Goal: Task Accomplishment & Management: Complete application form

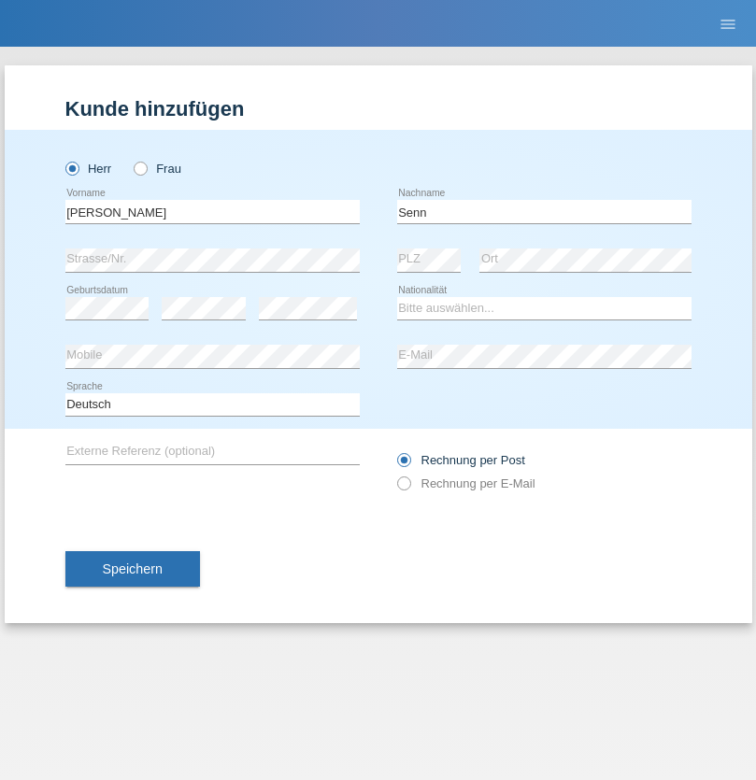
type input "Senn"
select select "CH"
select select "en"
radio input "true"
click at [212, 211] on input "text" at bounding box center [212, 211] width 294 height 23
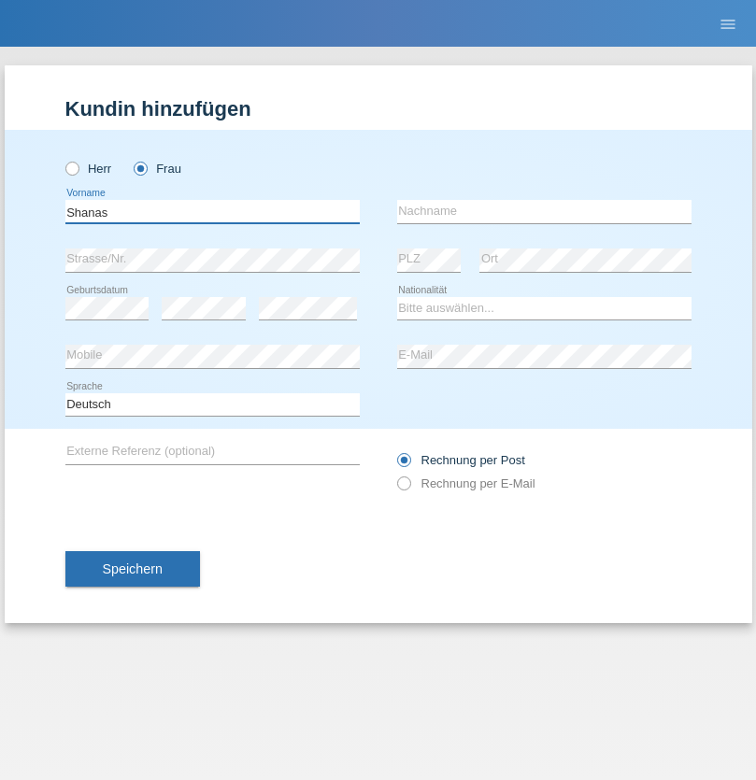
type input "Shanas"
click at [544, 211] on input "text" at bounding box center [544, 211] width 294 height 23
type input "Baranati"
select select "CH"
radio input "true"
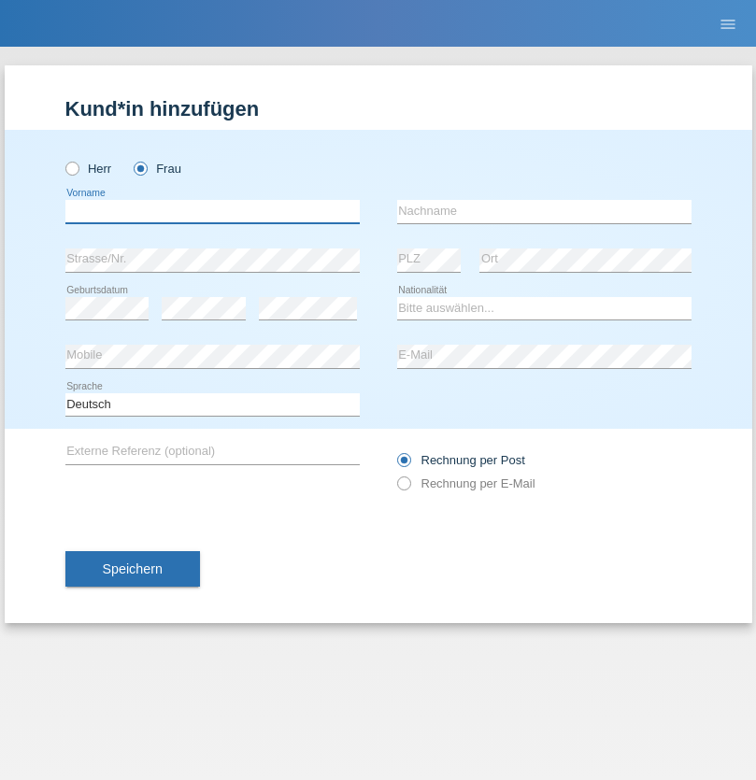
click at [212, 211] on input "text" at bounding box center [212, 211] width 294 height 23
type input "Moser"
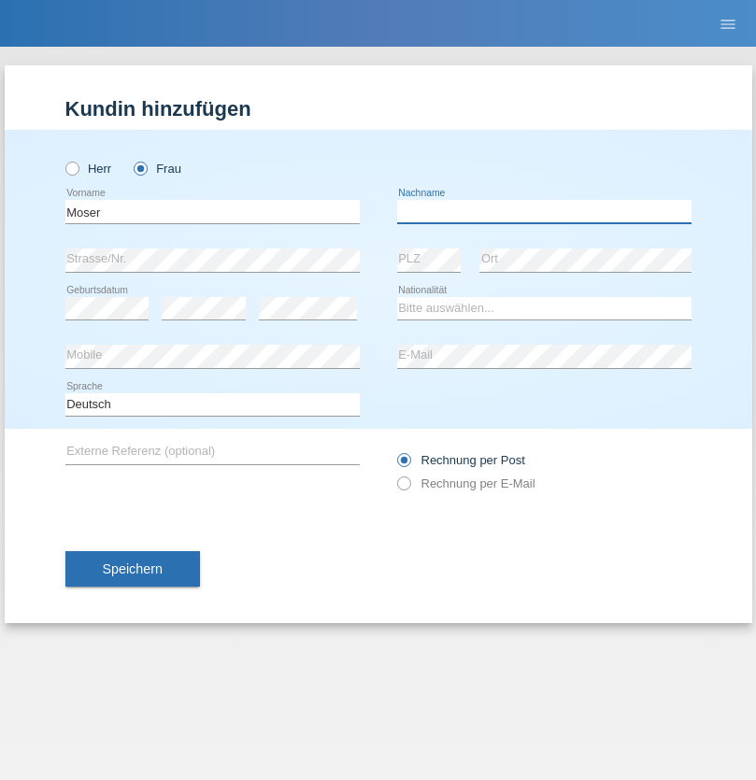
click at [544, 211] on input "text" at bounding box center [544, 211] width 294 height 23
type input "Emely"
select select "CH"
radio input "true"
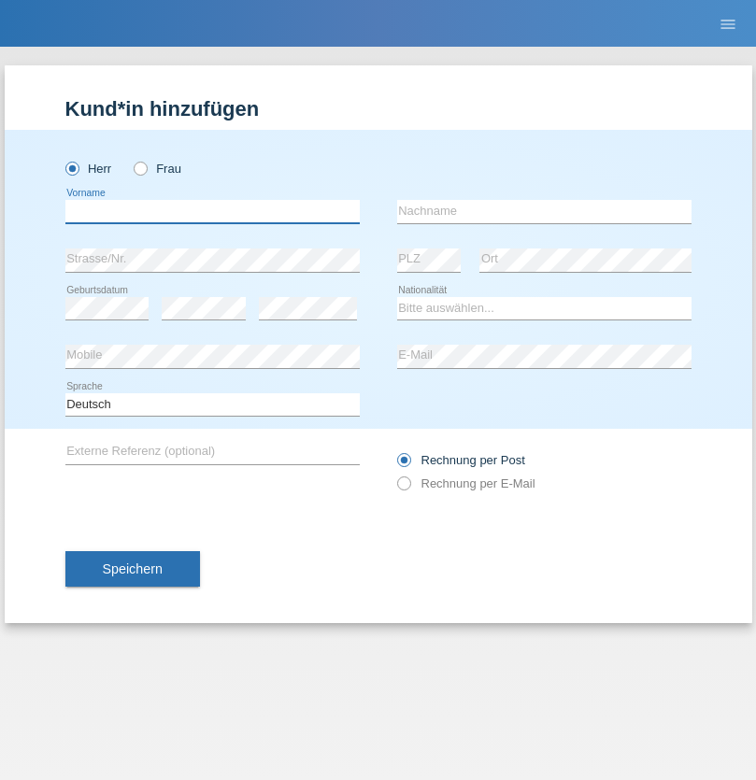
click at [212, 211] on input "text" at bounding box center [212, 211] width 294 height 23
type input "Mohammad Qais"
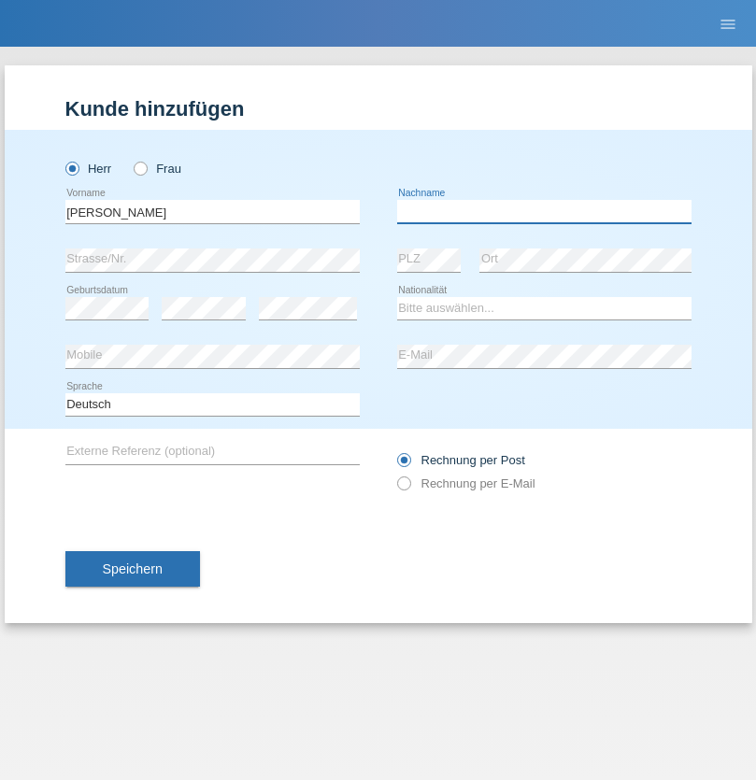
click at [544, 211] on input "text" at bounding box center [544, 211] width 294 height 23
type input "Nemani"
select select "AF"
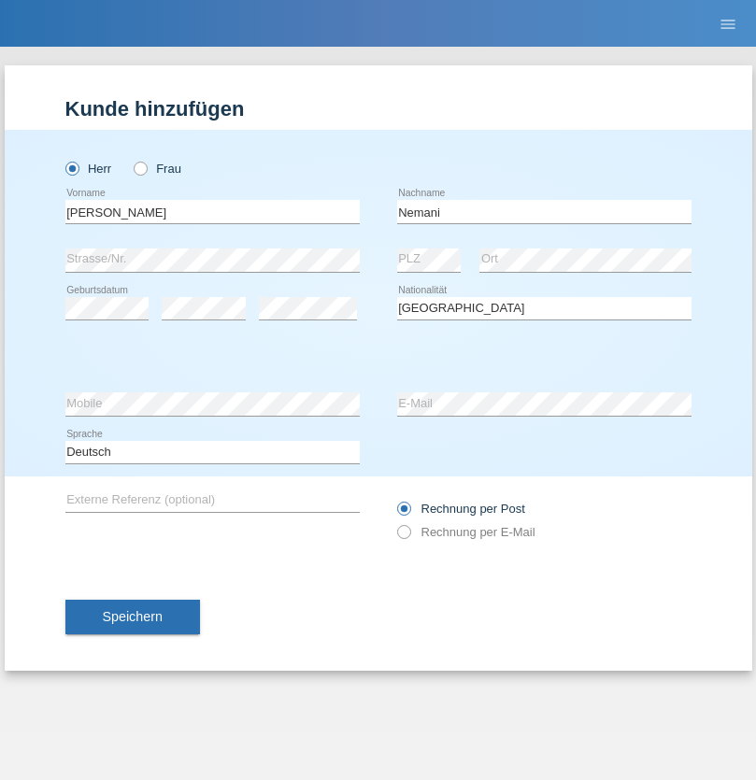
select select "C"
select select "02"
select select "01"
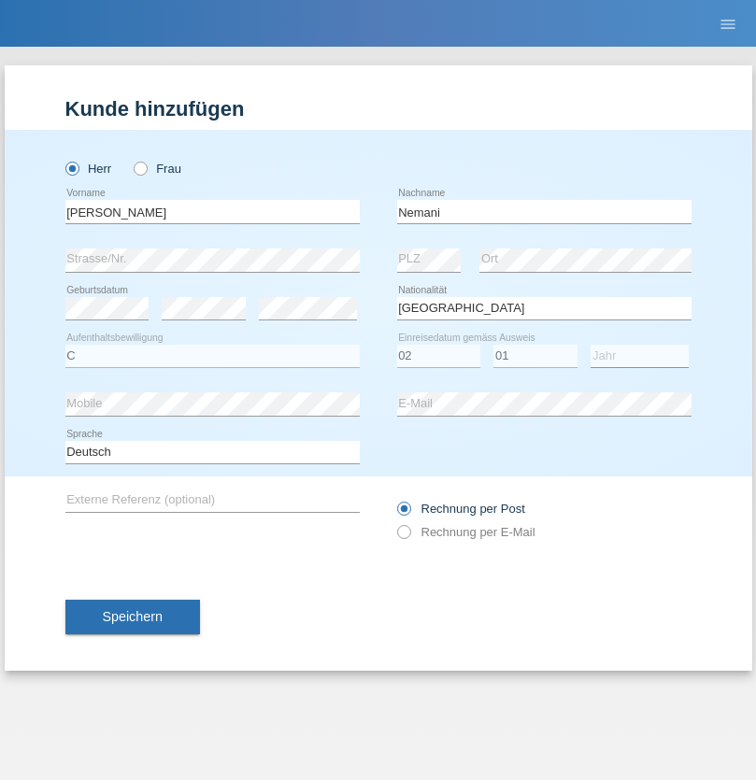
select select "2021"
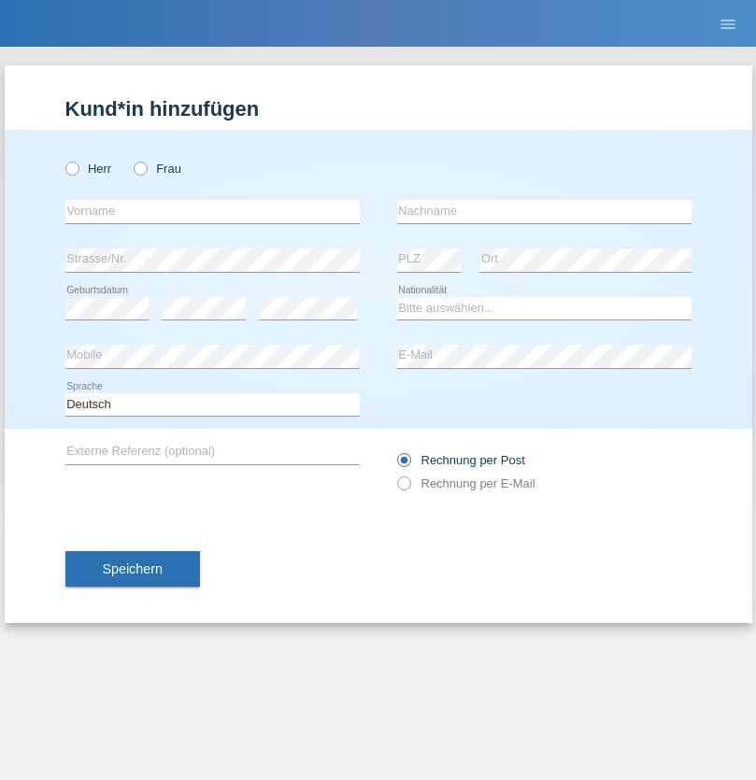
radio input "true"
click at [212, 211] on input "text" at bounding box center [212, 211] width 294 height 23
type input "Besart"
click at [544, 211] on input "text" at bounding box center [544, 211] width 294 height 23
type input "Emiri"
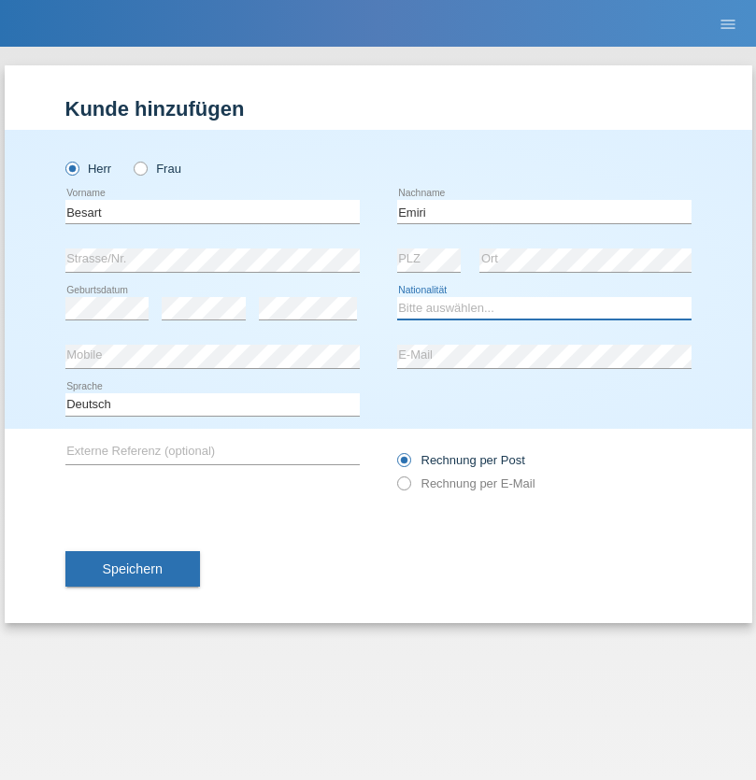
select select "XK"
select select "C"
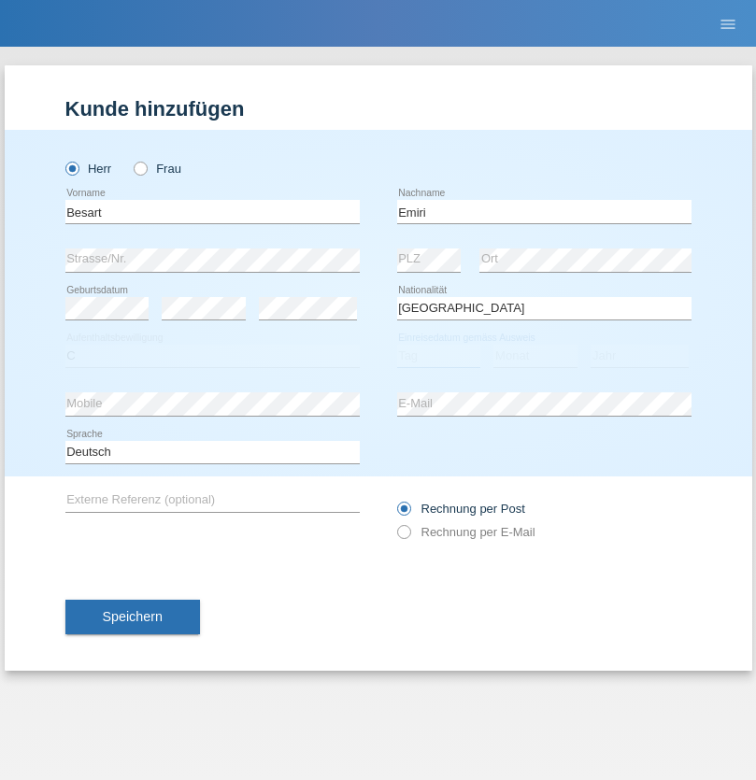
select select "04"
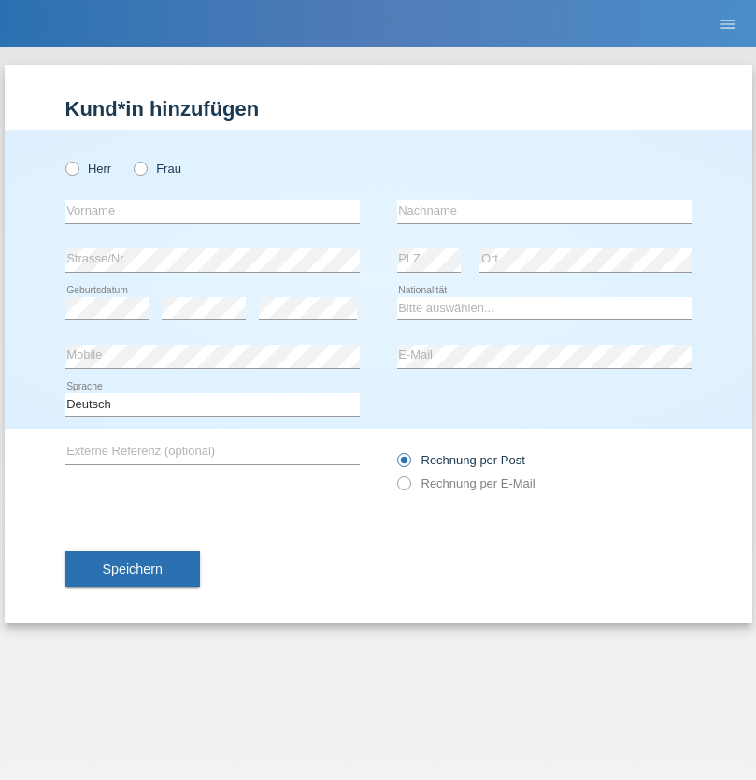
radio input "true"
click at [212, 211] on input "text" at bounding box center [212, 211] width 294 height 23
type input "Camille"
click at [544, 211] on input "text" at bounding box center [544, 211] width 294 height 23
type input "Jacquet"
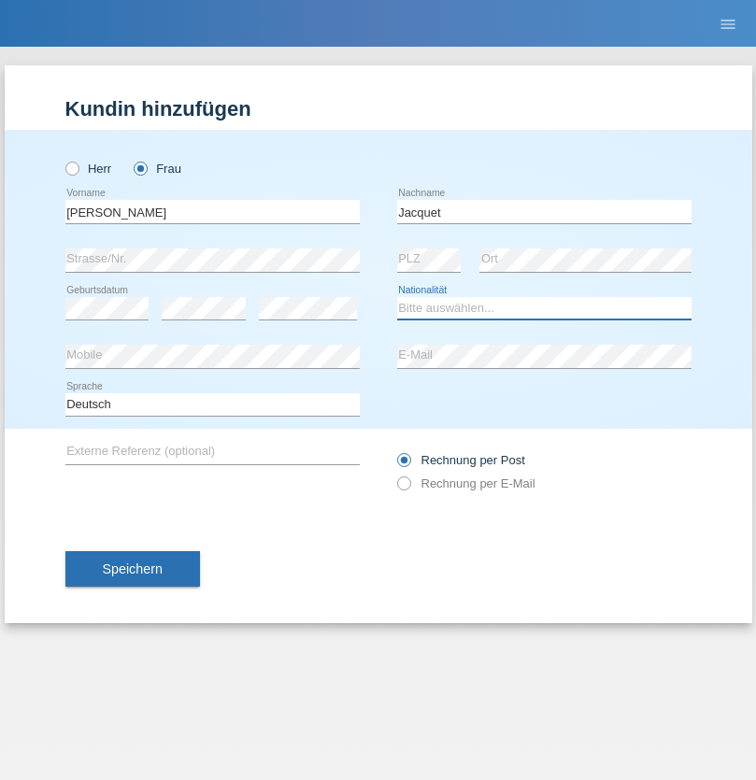
select select "CH"
radio input "true"
select select "DE"
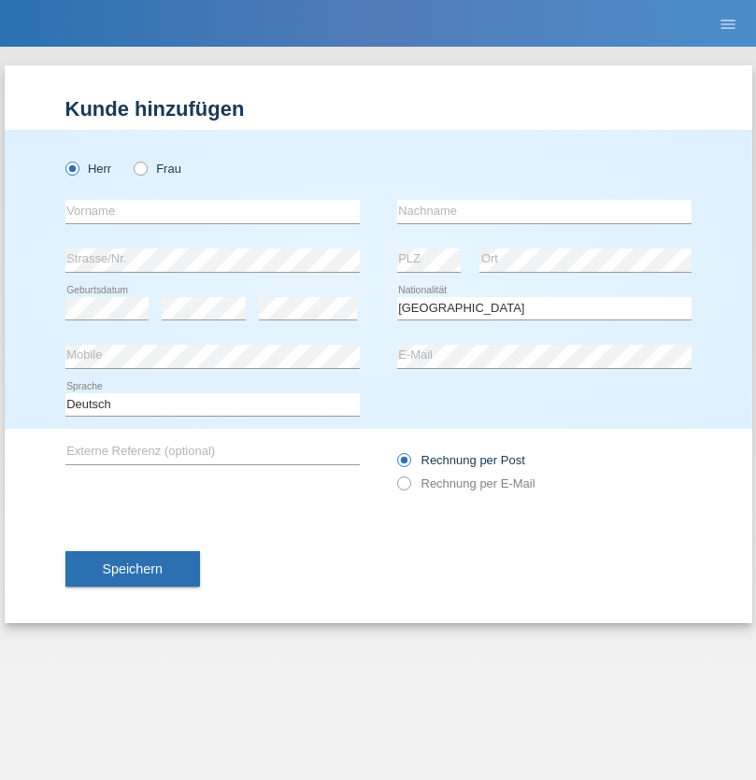
select select "C"
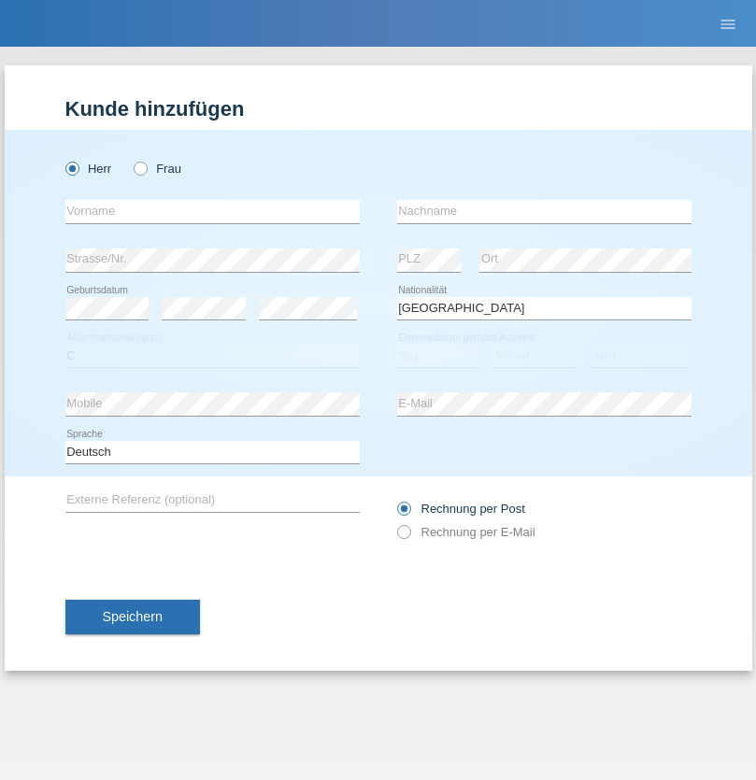
select select "07"
select select "11"
select select "1972"
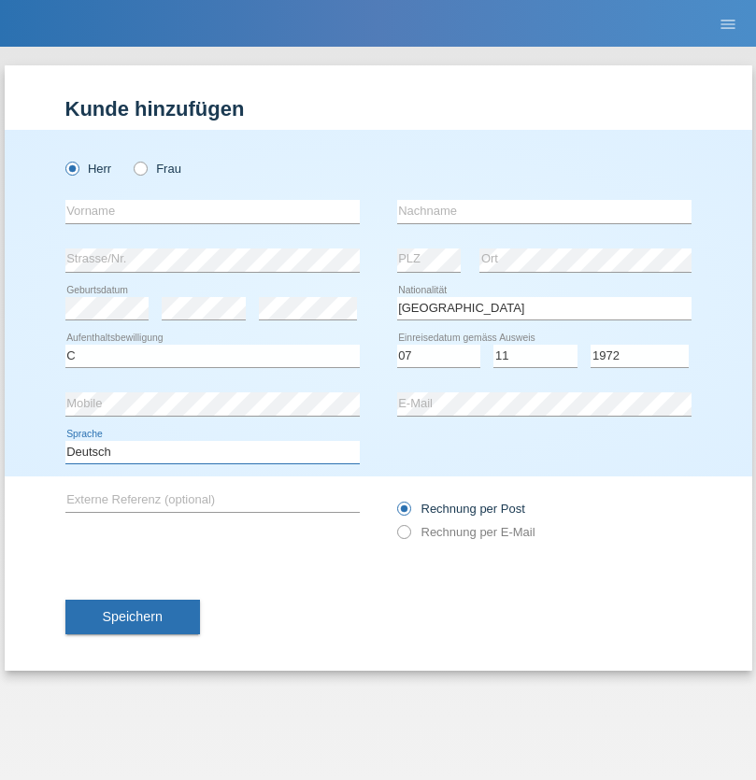
select select "en"
